Goal: Task Accomplishment & Management: Complete application form

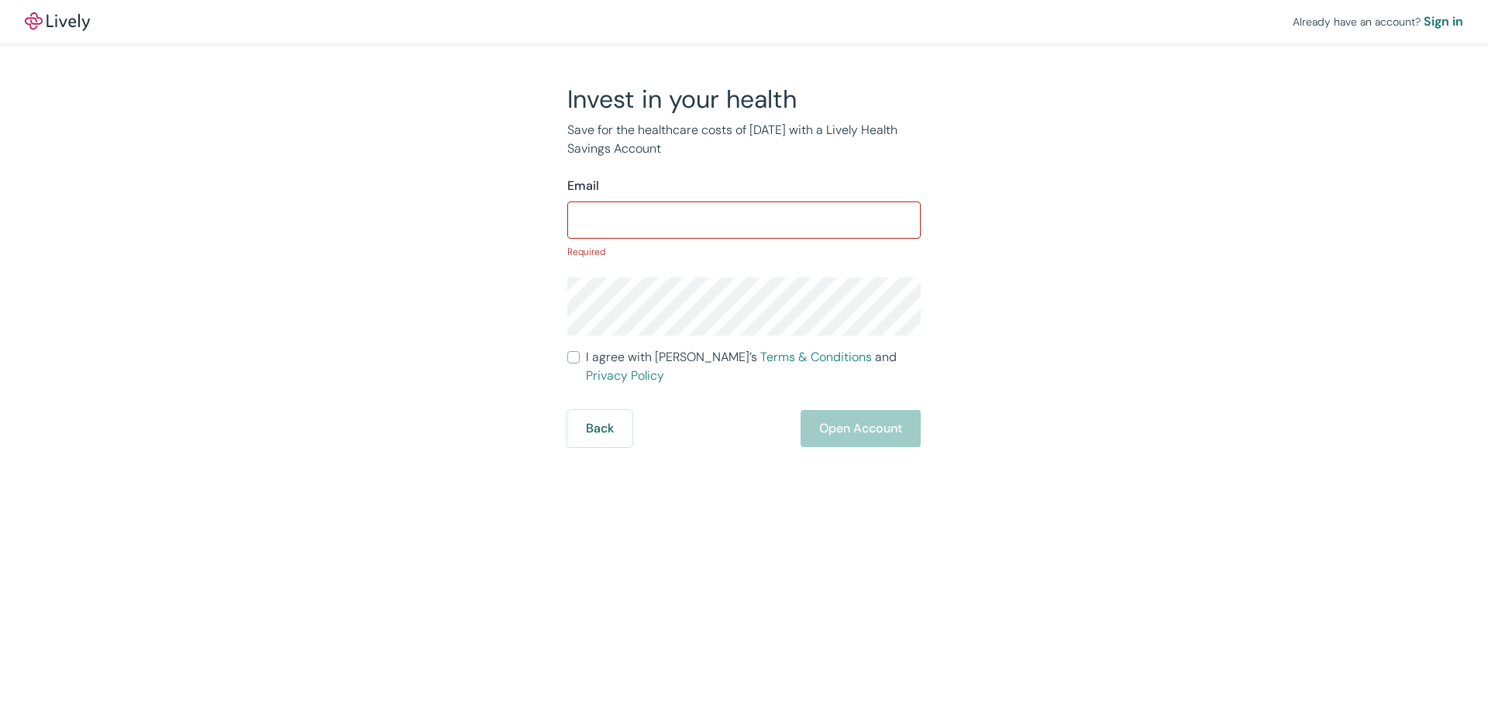
type input "[EMAIL_ADDRESS][DOMAIN_NAME]"
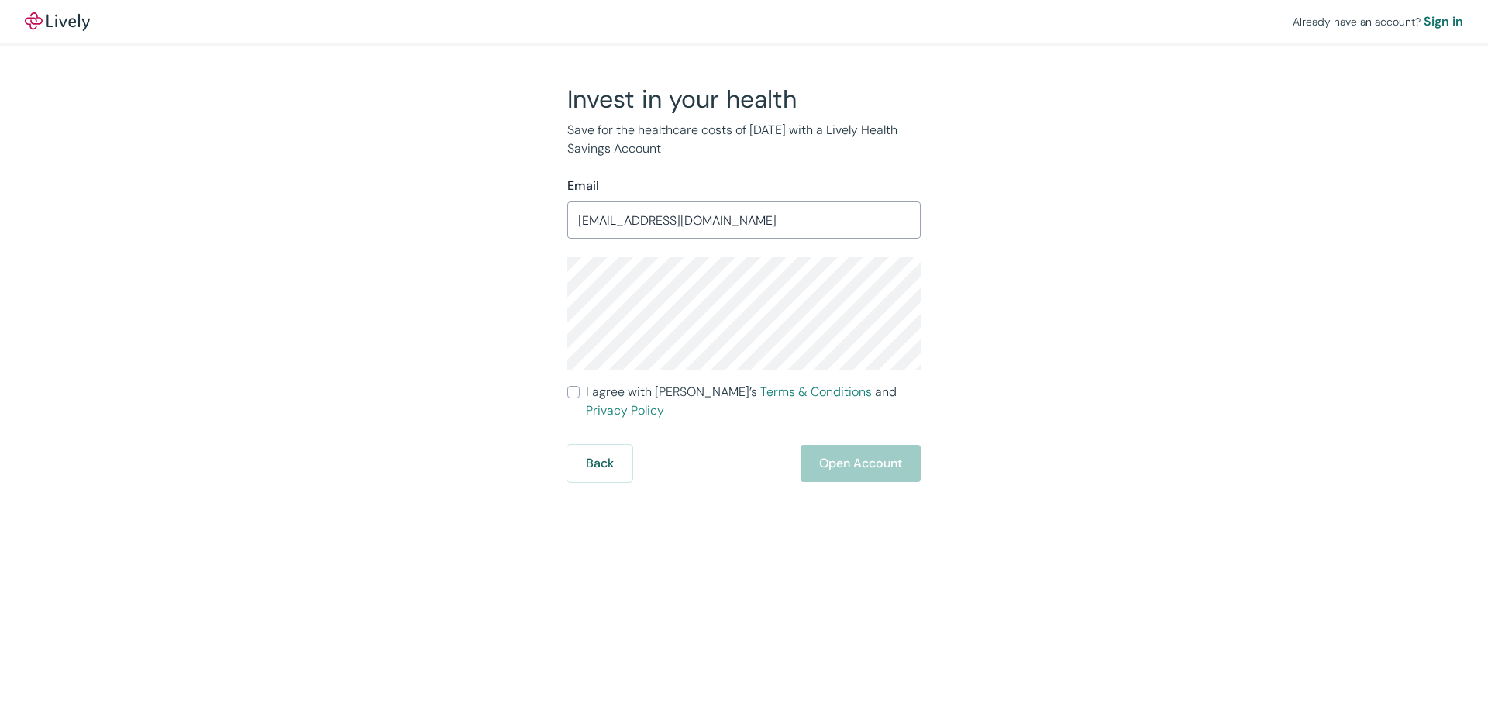
click at [575, 394] on input "I agree with Lively’s Terms & Conditions and Privacy Policy" at bounding box center [573, 392] width 12 height 12
checkbox input "true"
click at [866, 446] on button "Open Account" at bounding box center [861, 463] width 120 height 37
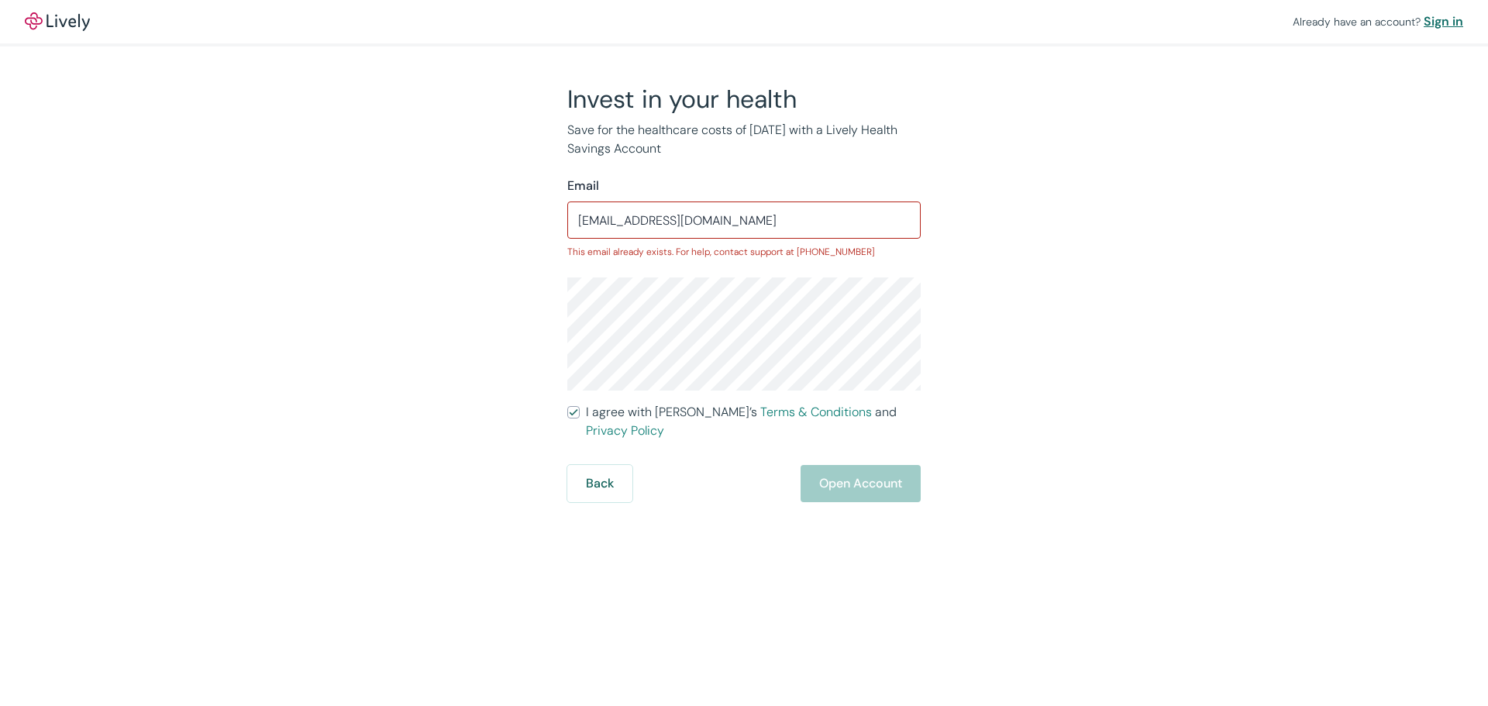
click at [1441, 21] on div "Sign in" at bounding box center [1444, 21] width 40 height 19
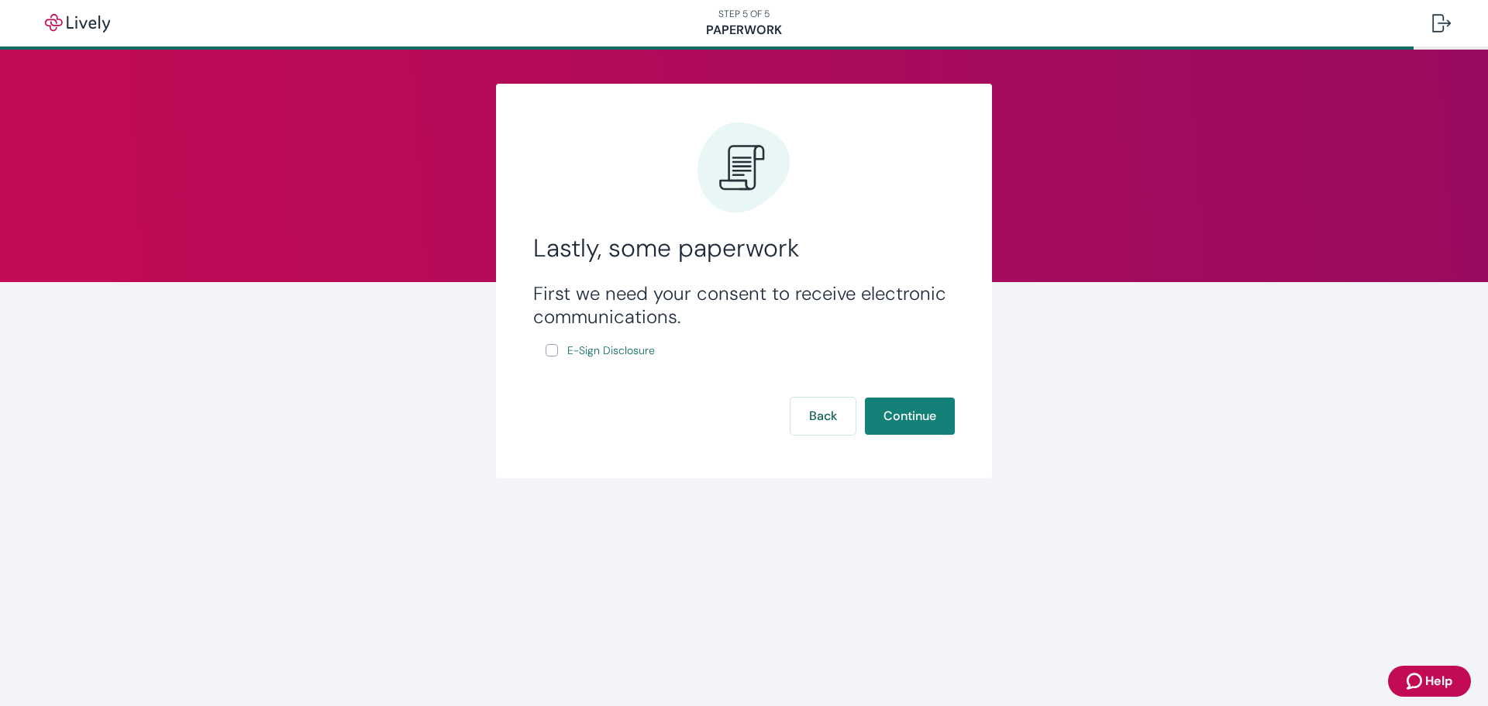
click at [551, 352] on input "E-Sign Disclosure" at bounding box center [552, 350] width 12 height 12
checkbox input "true"
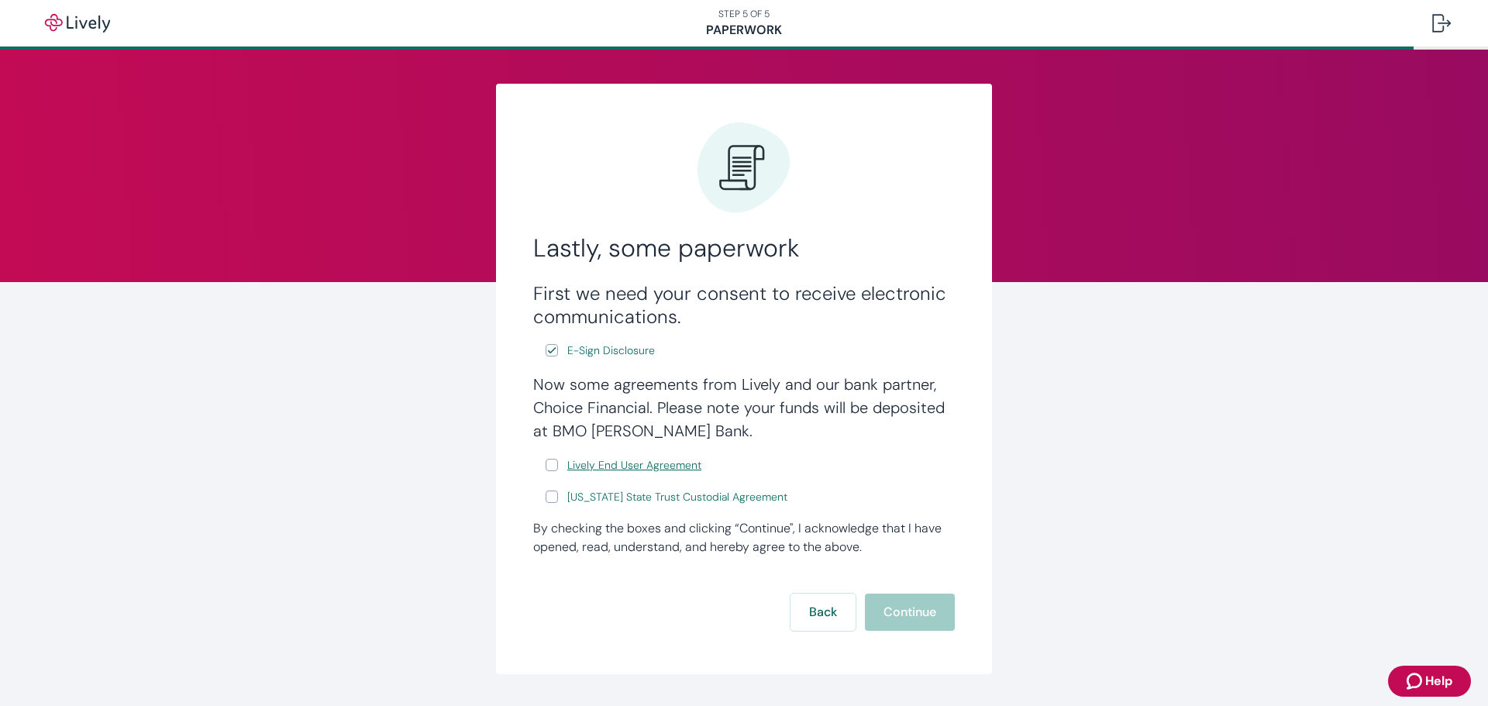
click at [654, 464] on span "Lively End User Agreement" at bounding box center [634, 465] width 134 height 16
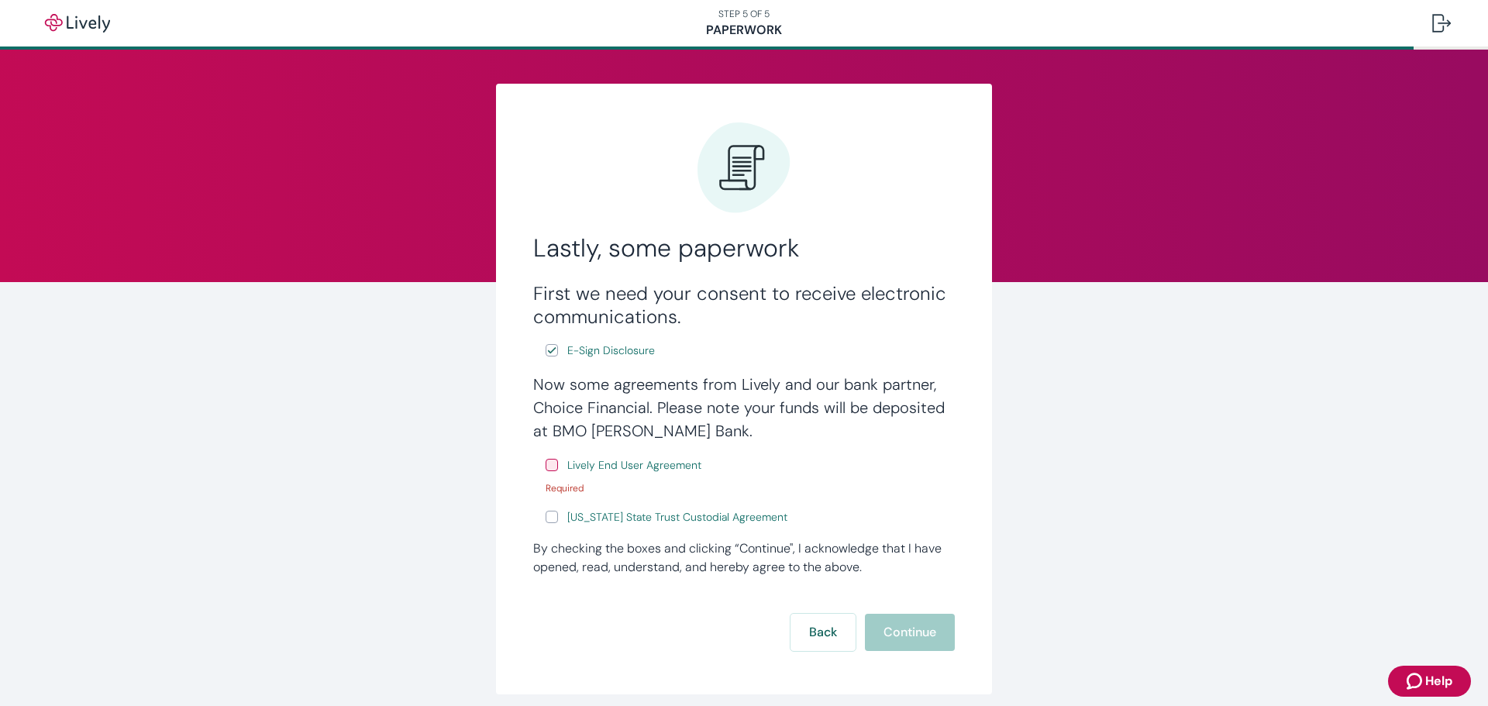
click at [660, 501] on div "Now some agreements from Lively and our bank partner, Choice Financial. Please …" at bounding box center [744, 450] width 422 height 154
click at [648, 519] on span "[US_STATE] State Trust Custodial Agreement" at bounding box center [677, 517] width 220 height 16
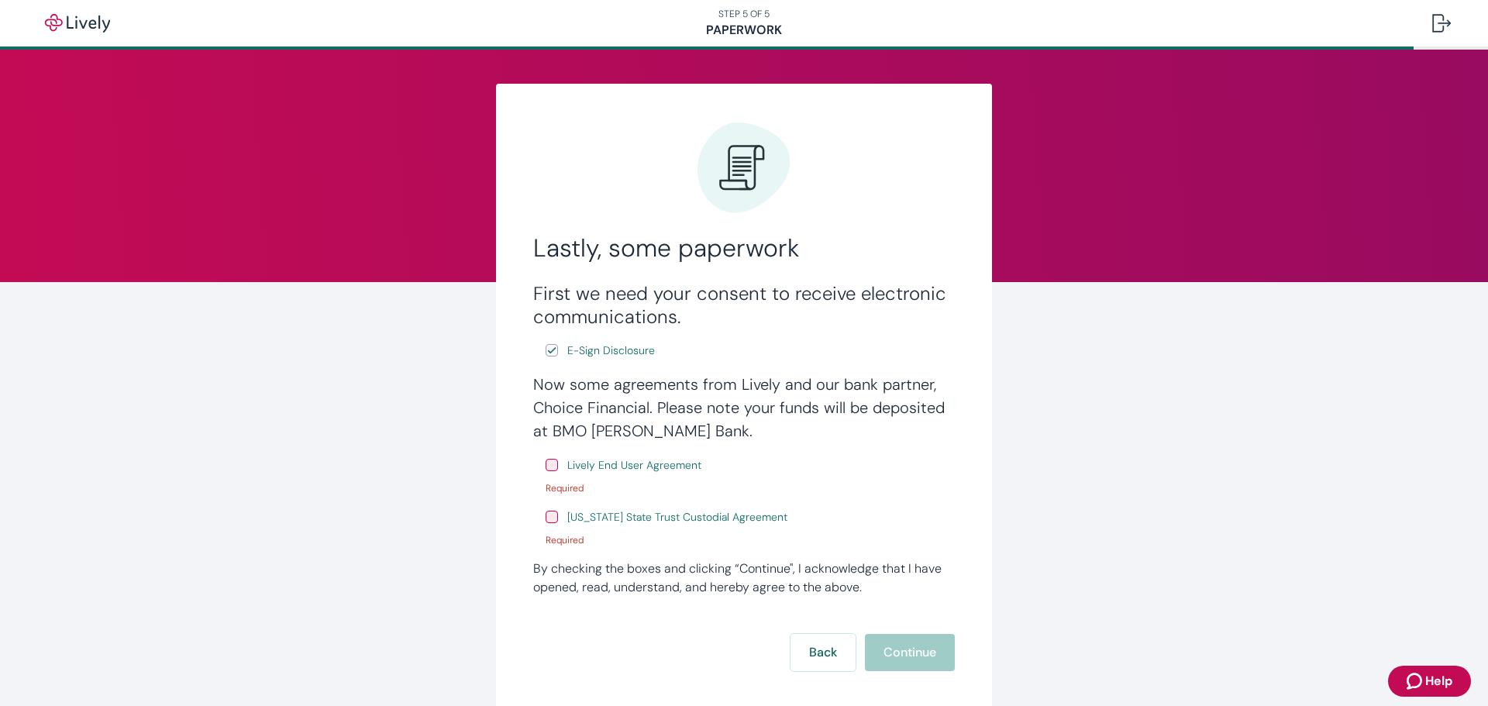
click at [549, 466] on input "Lively End User Agreement" at bounding box center [552, 465] width 12 height 12
checkbox input "true"
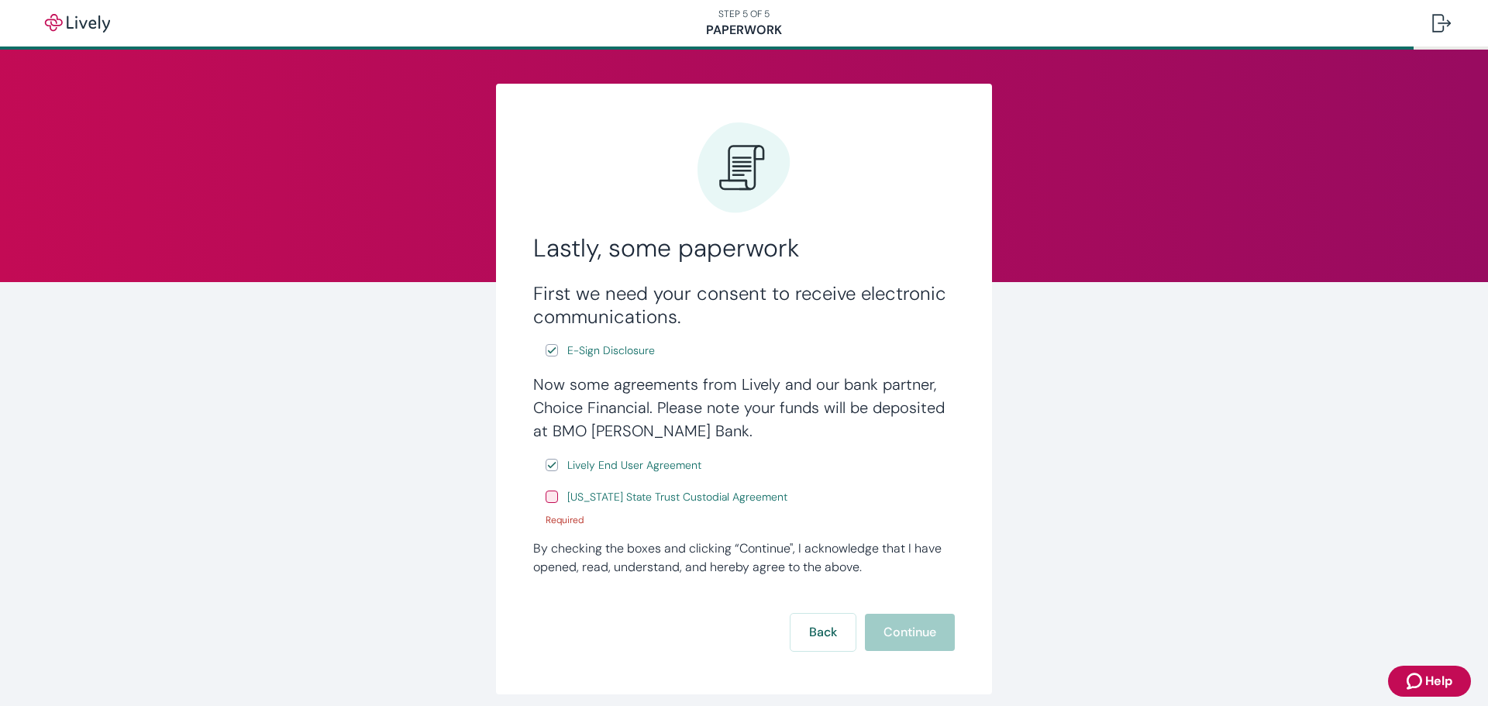
click at [547, 495] on input "[US_STATE] State Trust Custodial Agreement" at bounding box center [552, 497] width 12 height 12
checkbox input "true"
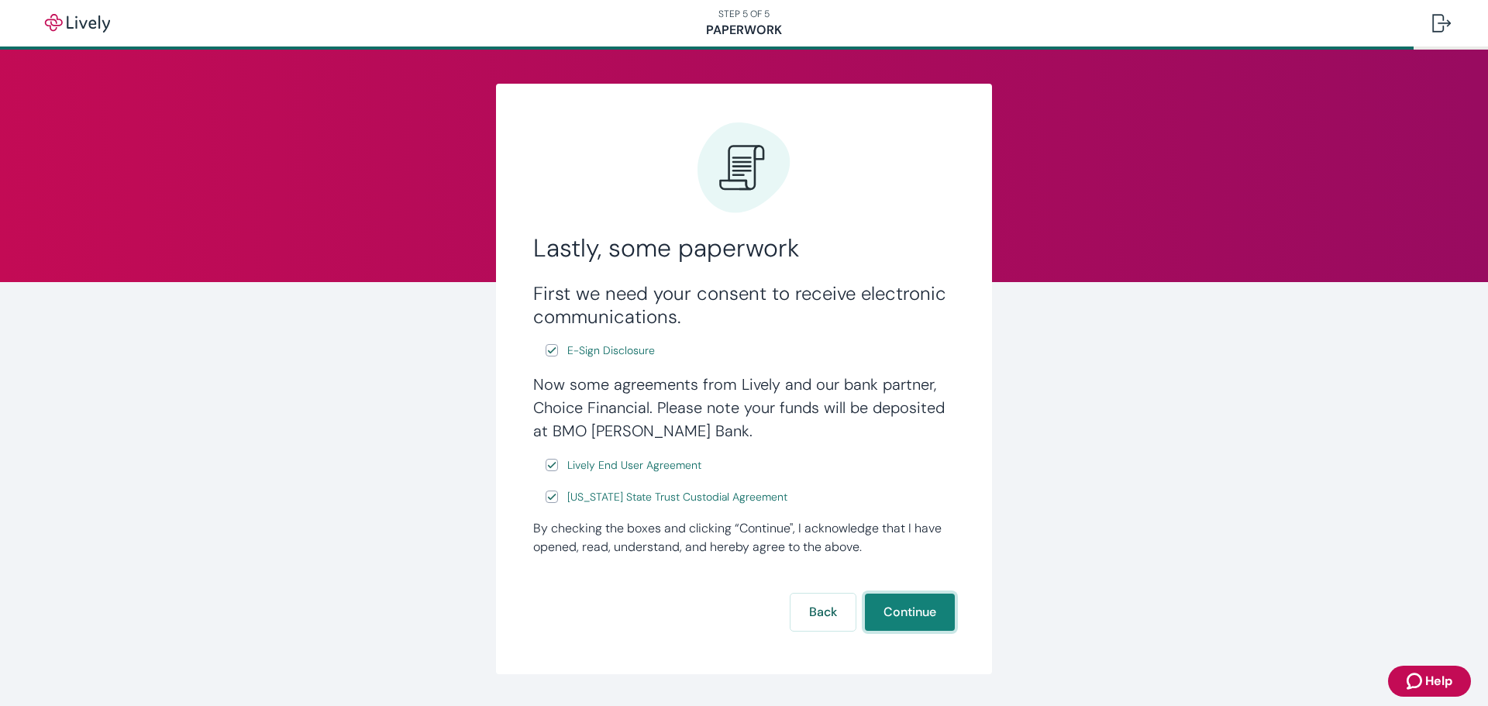
click at [916, 612] on button "Continue" at bounding box center [910, 612] width 90 height 37
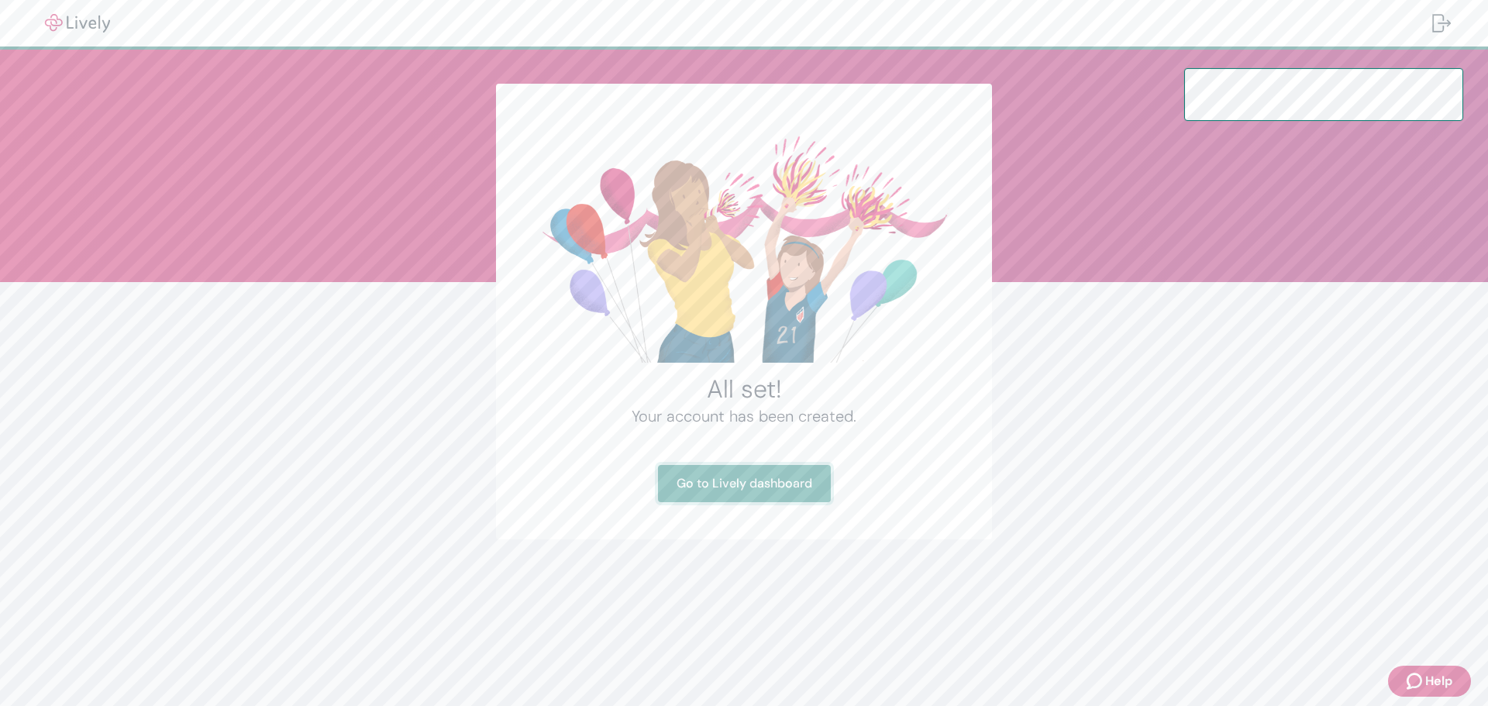
click at [761, 481] on link "Go to Lively dashboard" at bounding box center [744, 483] width 173 height 37
